Goal: Task Accomplishment & Management: Use online tool/utility

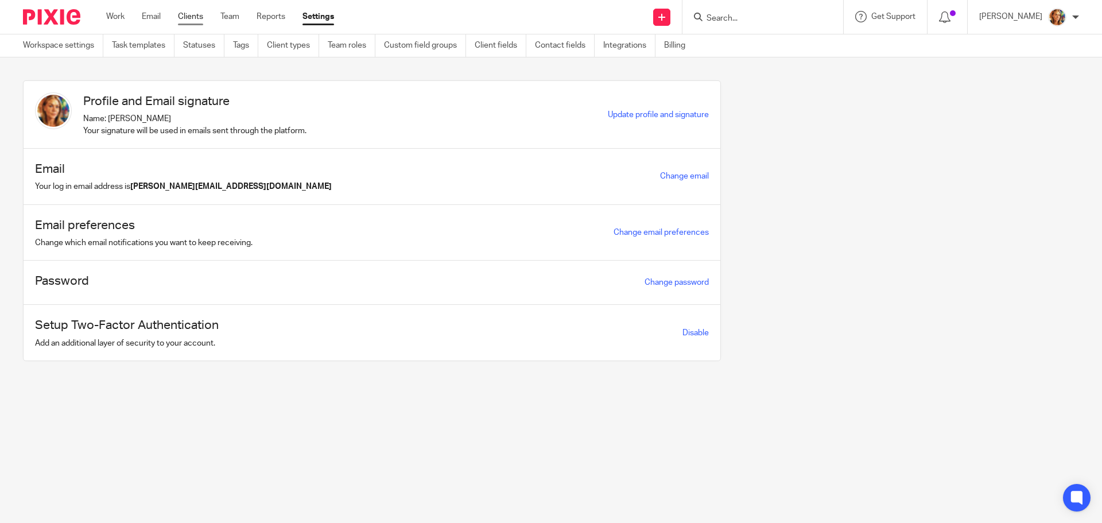
click at [185, 17] on link "Clients" at bounding box center [190, 16] width 25 height 11
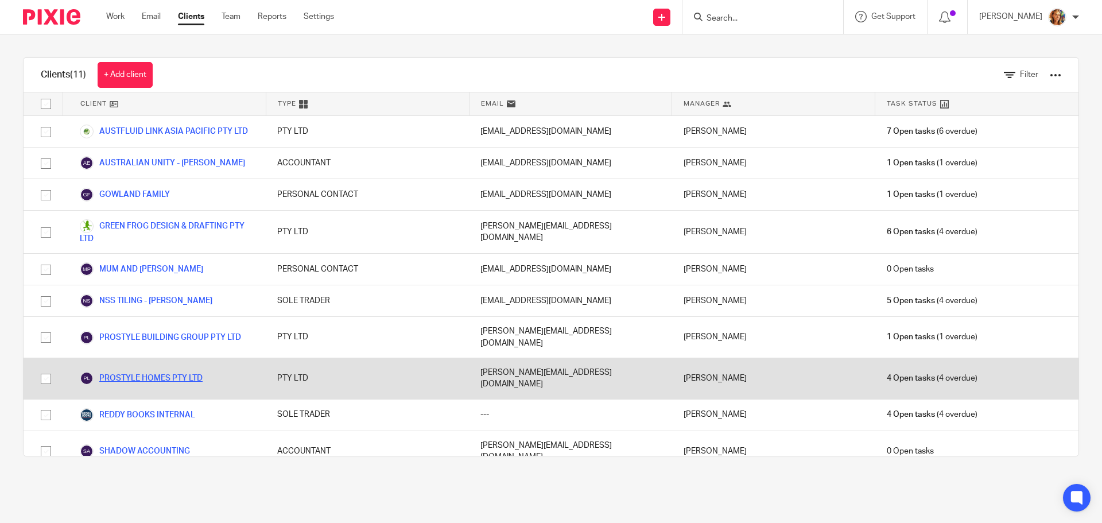
click at [195, 371] on link "PROSTYLE HOMES PTY LTD" at bounding box center [141, 378] width 123 height 14
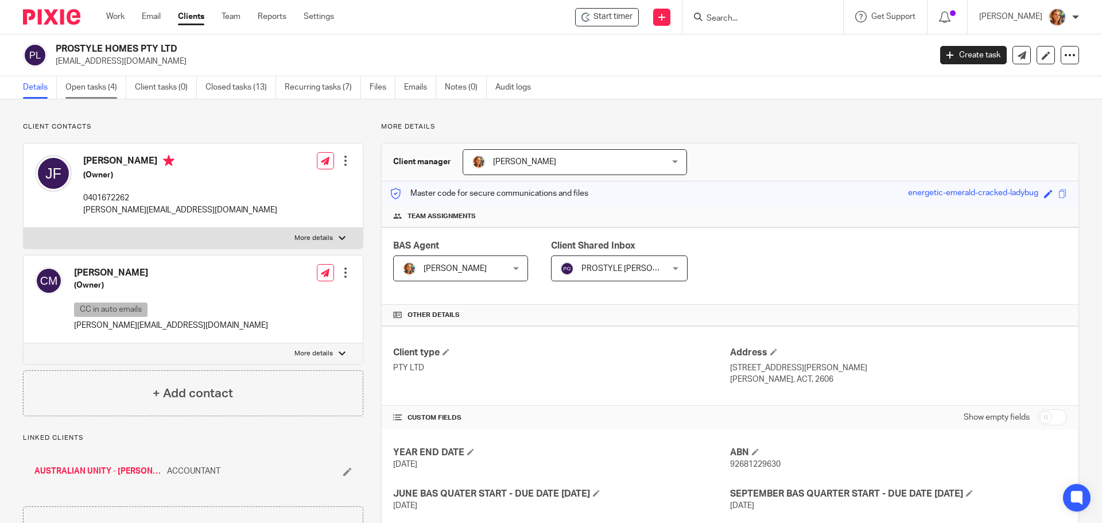
click at [91, 87] on link "Open tasks (4)" at bounding box center [95, 87] width 61 height 22
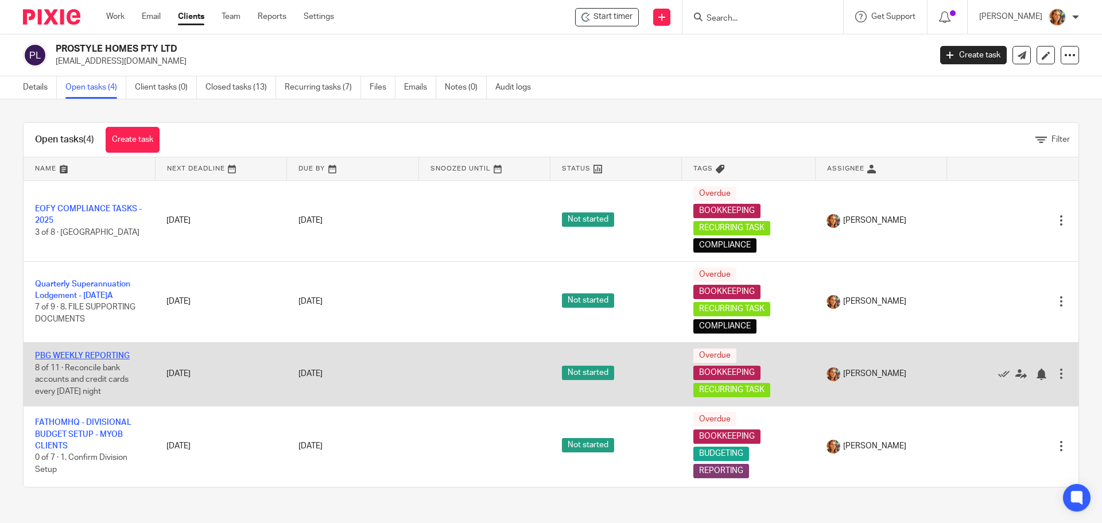
click at [68, 354] on link "PBG WEEKLY REPORTING" at bounding box center [82, 356] width 95 height 8
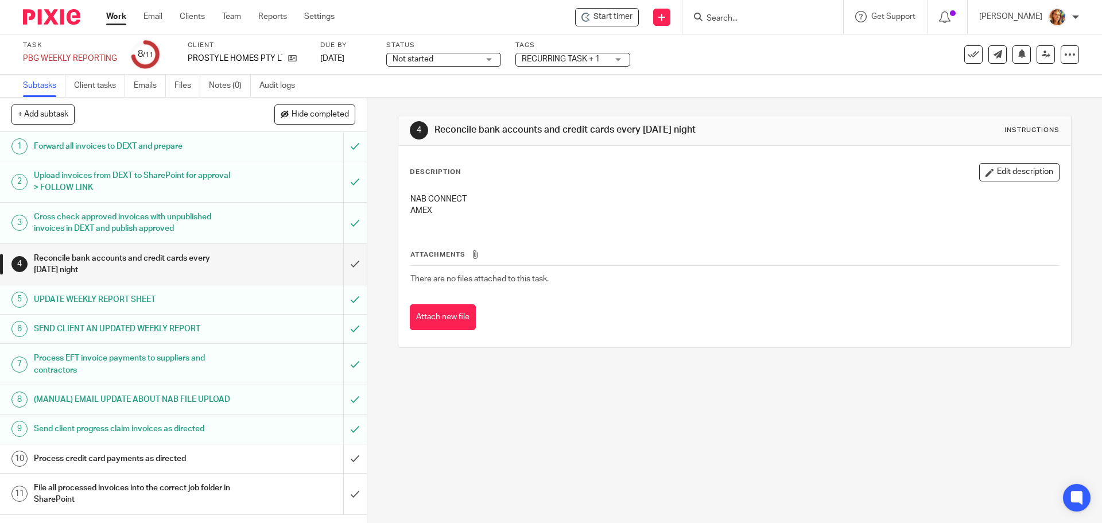
scroll to position [3, 0]
click at [216, 467] on h1 "Process credit card payments as directed" at bounding box center [133, 458] width 199 height 17
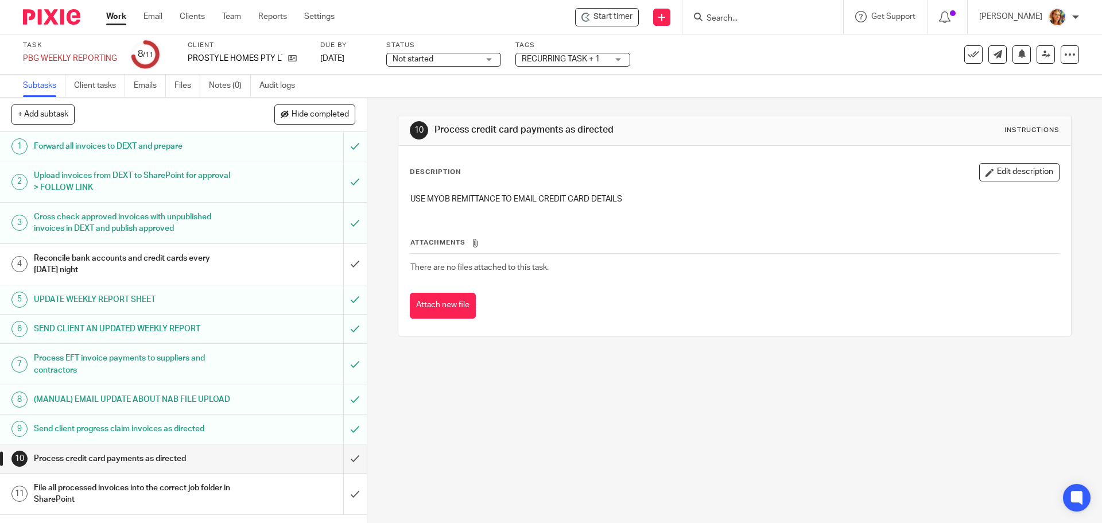
click at [222, 301] on h1 "UPDATE WEEKLY REPORT SHEET" at bounding box center [133, 299] width 199 height 17
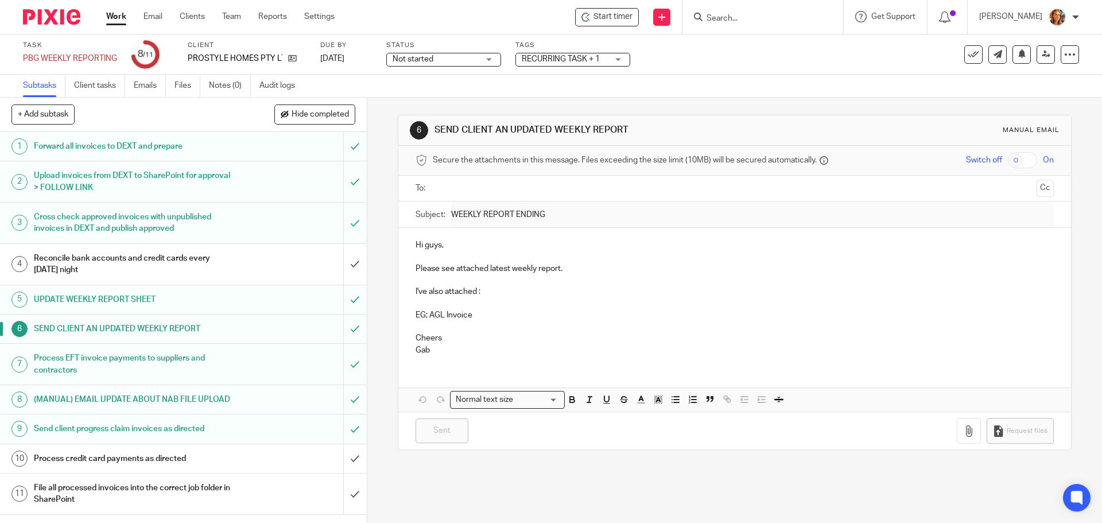
click at [137, 294] on h1 "UPDATE WEEKLY REPORT SHEET" at bounding box center [133, 299] width 199 height 17
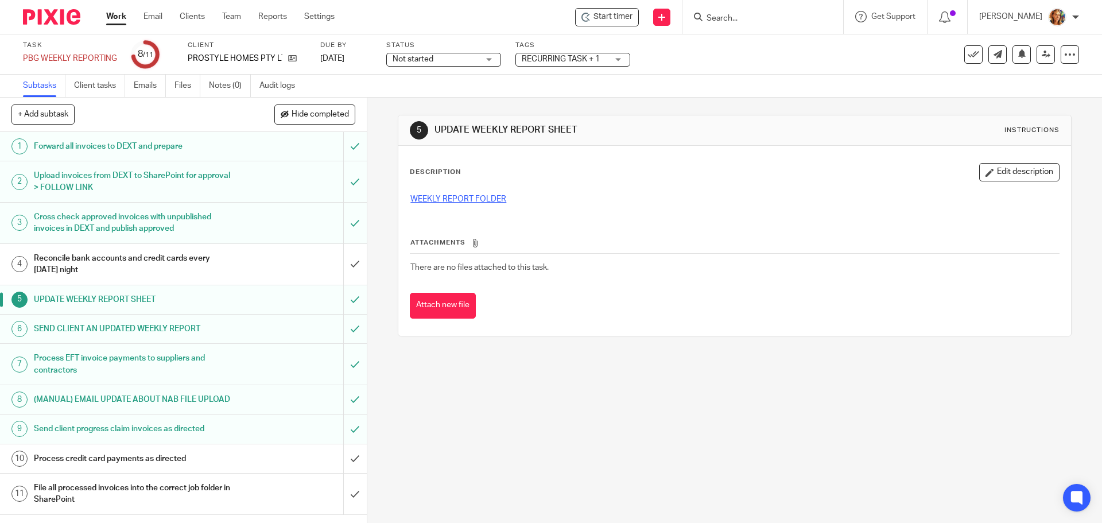
click at [412, 200] on link "WEEKLY REPORT FOLDER" at bounding box center [458, 199] width 96 height 8
click at [192, 18] on link "Clients" at bounding box center [192, 16] width 25 height 11
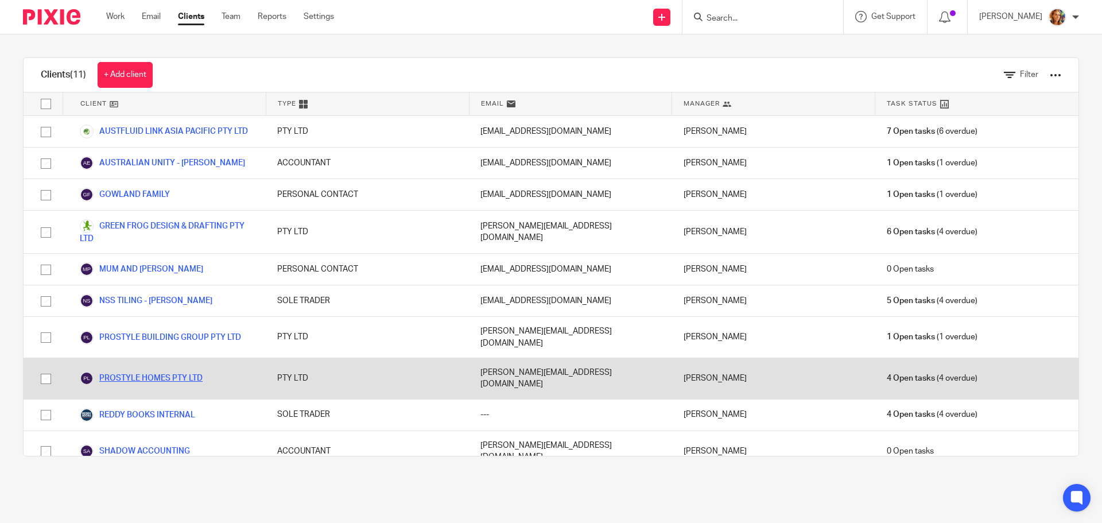
click at [146, 371] on link "PROSTYLE HOMES PTY LTD" at bounding box center [141, 378] width 123 height 14
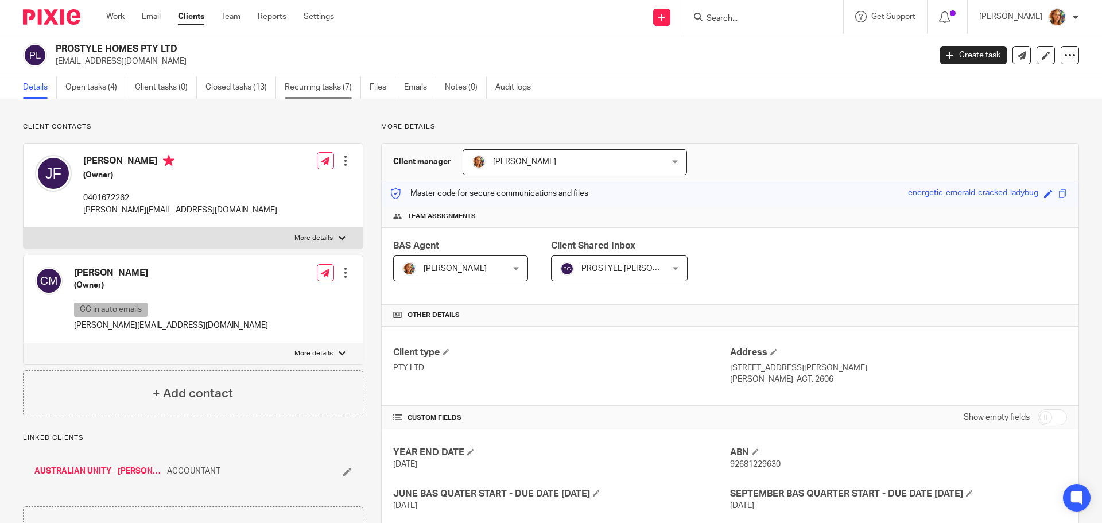
click at [306, 90] on link "Recurring tasks (7)" at bounding box center [323, 87] width 76 height 22
